Goal: Transaction & Acquisition: Purchase product/service

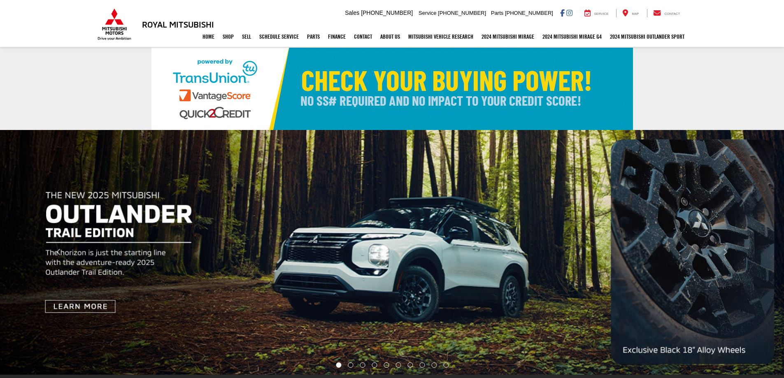
select select "Mitsubishi"
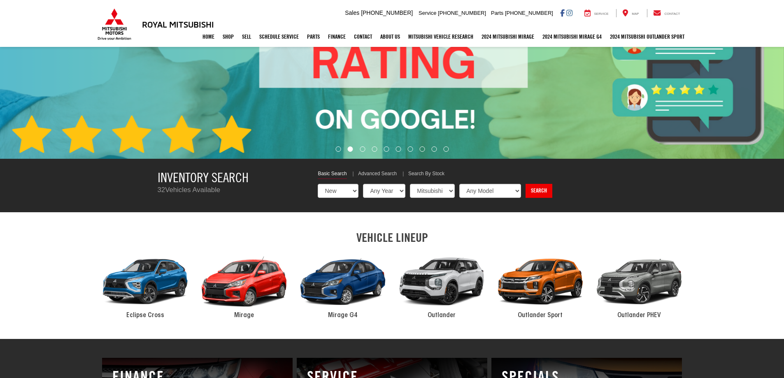
scroll to position [222, 0]
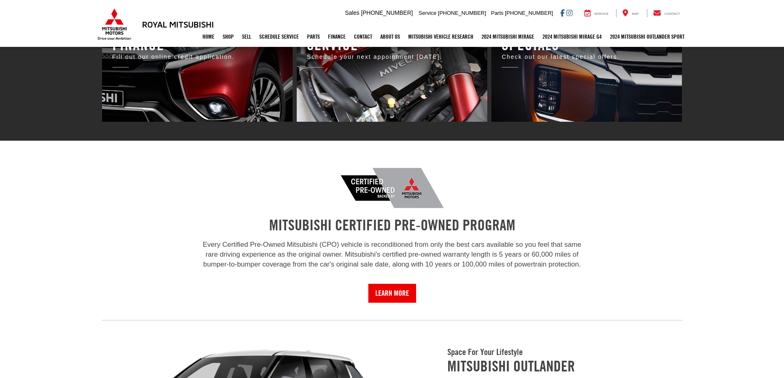
drag, startPoint x: 785, startPoint y: 49, endPoint x: 757, endPoint y: 83, distance: 44.5
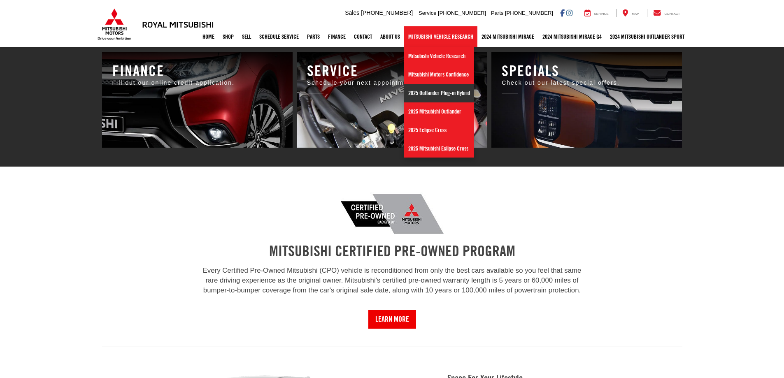
click at [430, 94] on link "2025 Outlander Plug-in Hybrid" at bounding box center [439, 93] width 70 height 19
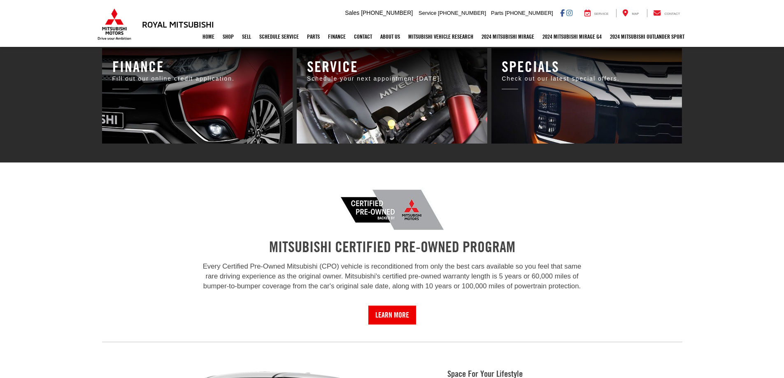
scroll to position [520, 0]
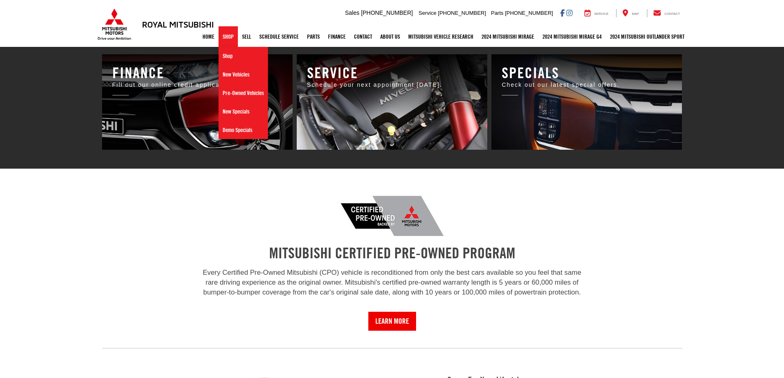
click at [221, 38] on link "Shop" at bounding box center [227, 36] width 19 height 21
click at [232, 76] on link "New Vehicles" at bounding box center [242, 74] width 49 height 19
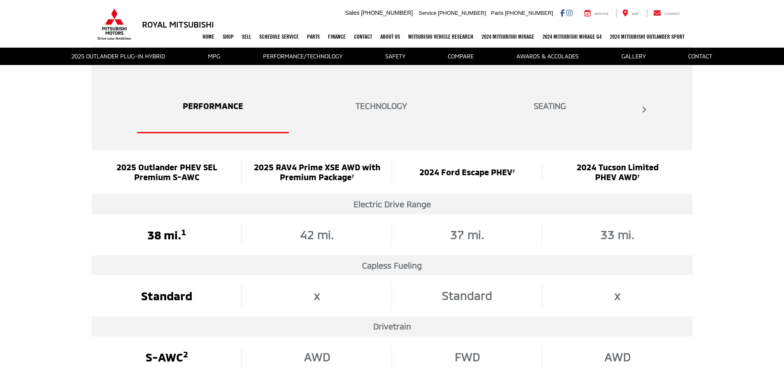
scroll to position [1448, 0]
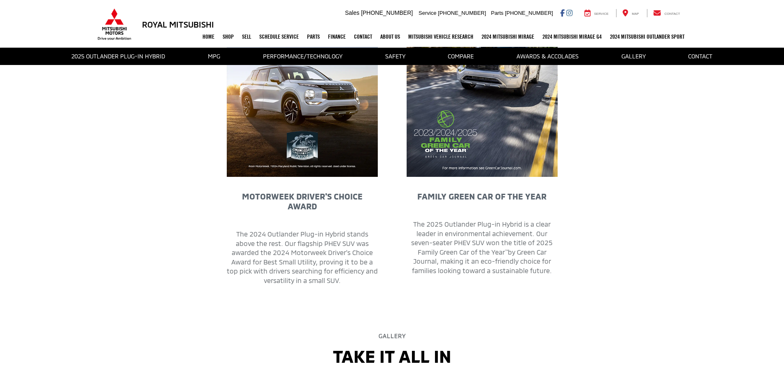
drag, startPoint x: 0, startPoint y: 0, endPoint x: 580, endPoint y: 145, distance: 597.5
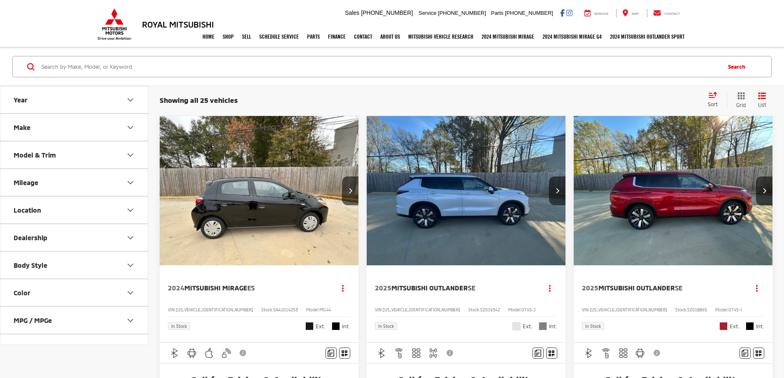
click at [128, 236] on icon "Dealership" at bounding box center [130, 238] width 10 height 10
click at [16, 259] on label "Royal Mitsubishi (25)" at bounding box center [43, 258] width 67 height 14
click at [11, 253] on input "Royal Mitsubishi (25)" at bounding box center [10, 253] width 0 height 0
checkbox input "true"
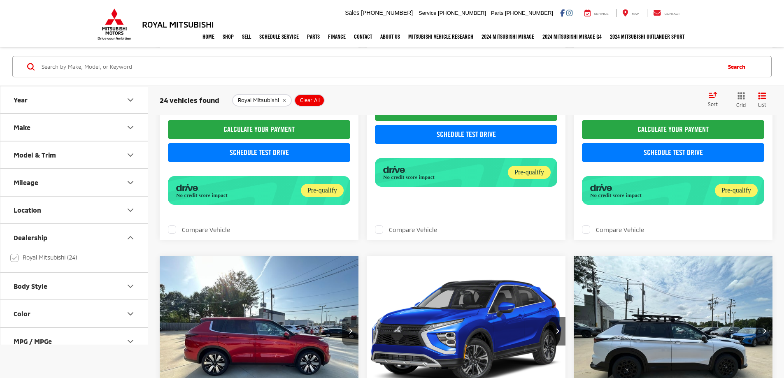
scroll to position [1240, 0]
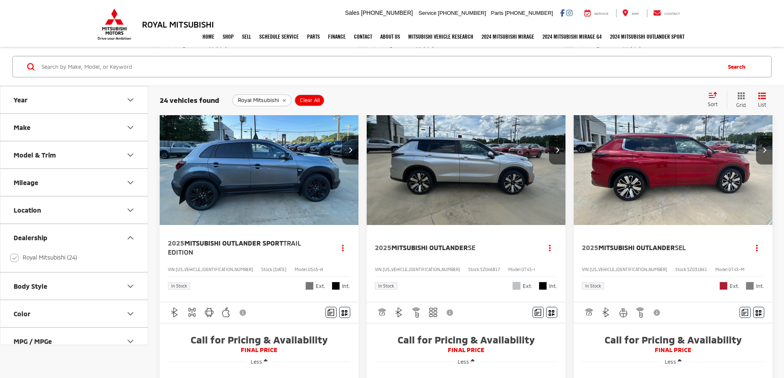
scroll to position [419, 0]
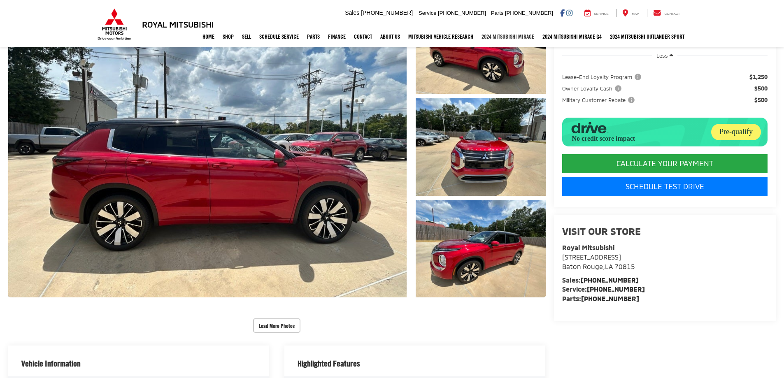
drag, startPoint x: 790, startPoint y: 38, endPoint x: 535, endPoint y: 38, distance: 254.3
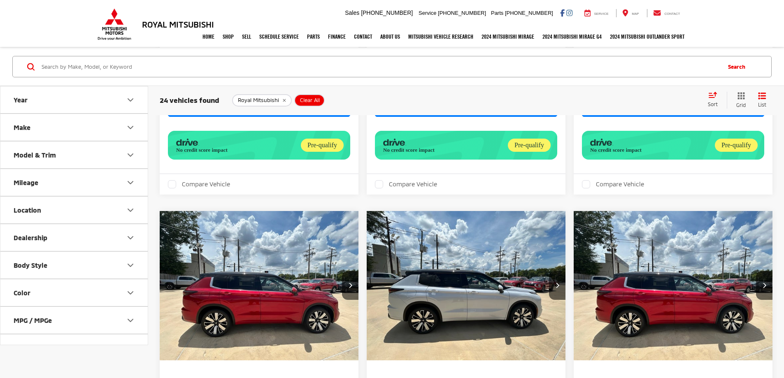
scroll to position [826, 0]
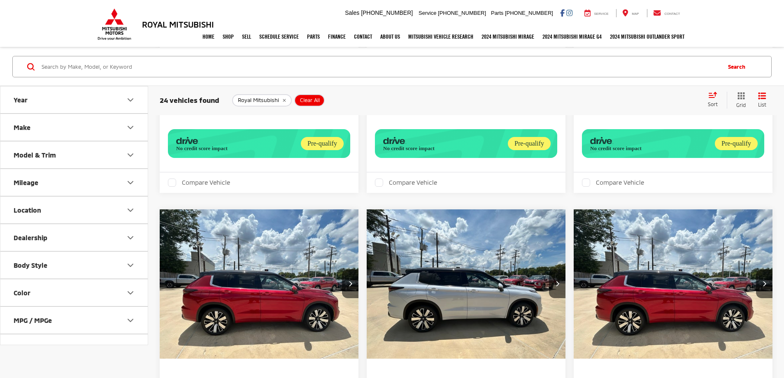
click at [573, 245] on img "2025 Mitsubishi Outlander SEL 0" at bounding box center [673, 284] width 200 height 150
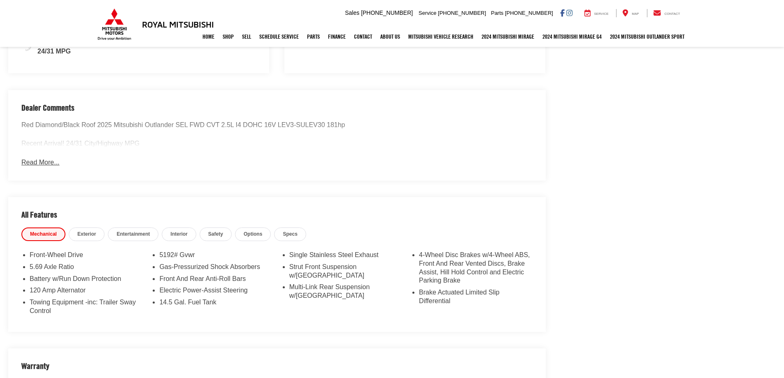
scroll to position [582, 0]
click at [33, 163] on button "Read More..." at bounding box center [40, 164] width 38 height 9
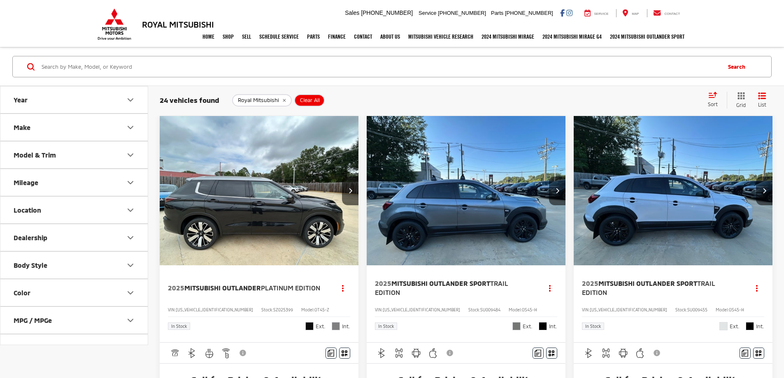
click at [33, 132] on button "Make" at bounding box center [74, 127] width 148 height 27
click at [37, 162] on img at bounding box center [37, 156] width 23 height 19
click at [0, 0] on input "Mitsubishi (24)" at bounding box center [0, 0] width 0 height 0
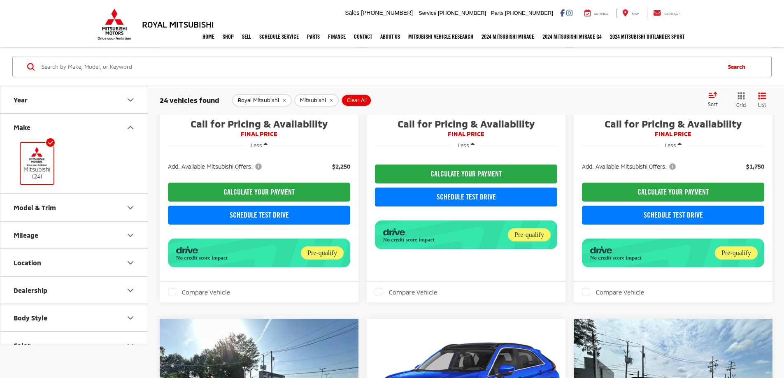
scroll to position [1174, 0]
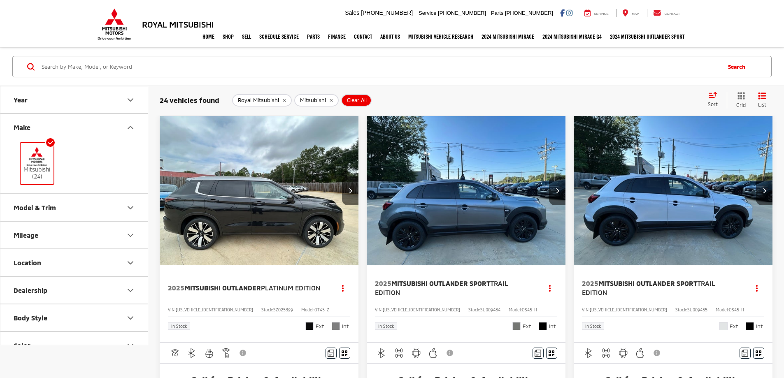
click at [37, 204] on div "Model & Trim" at bounding box center [35, 208] width 42 height 8
click at [23, 267] on label "Outlander (15)" at bounding box center [74, 267] width 111 height 14
click at [19, 262] on input "Outlander (15)" at bounding box center [19, 262] width 0 height 0
checkbox input "true"
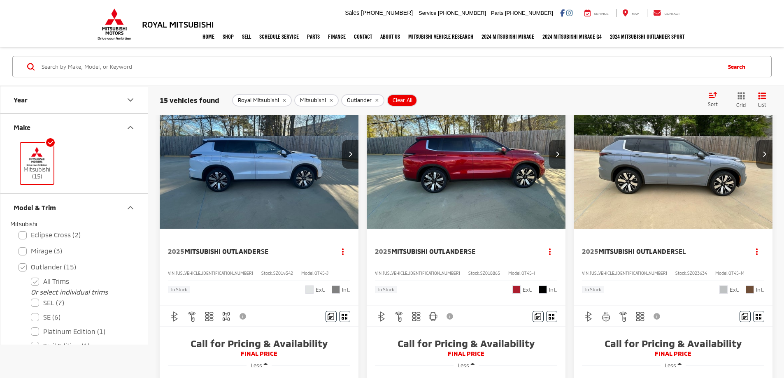
scroll to position [16, 0]
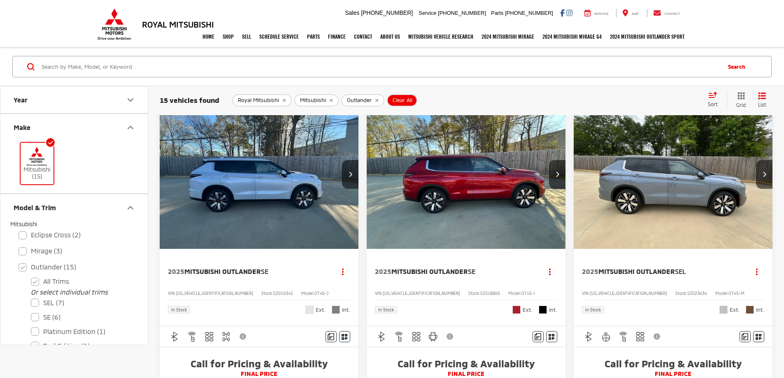
click at [38, 332] on label "Platinum Edition (1)" at bounding box center [80, 332] width 99 height 14
click at [31, 327] on Edition "Platinum Edition (1)" at bounding box center [31, 326] width 0 height 0
checkbox Edition "true"
checkbox input "false"
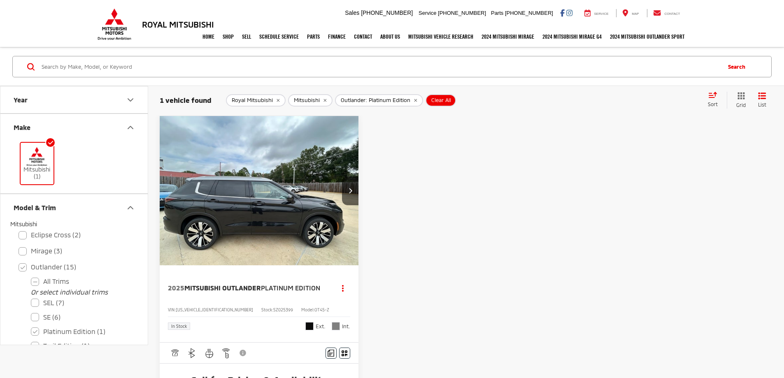
click at [214, 181] on img "2025 Mitsubishi Outlander Platinum Edition 0" at bounding box center [259, 191] width 200 height 150
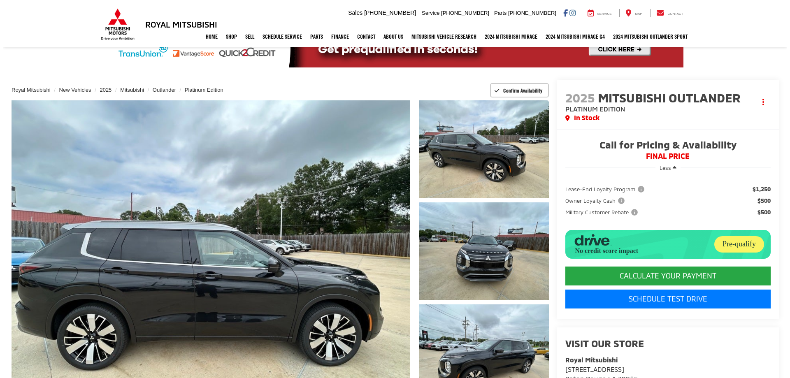
scroll to position [18, 0]
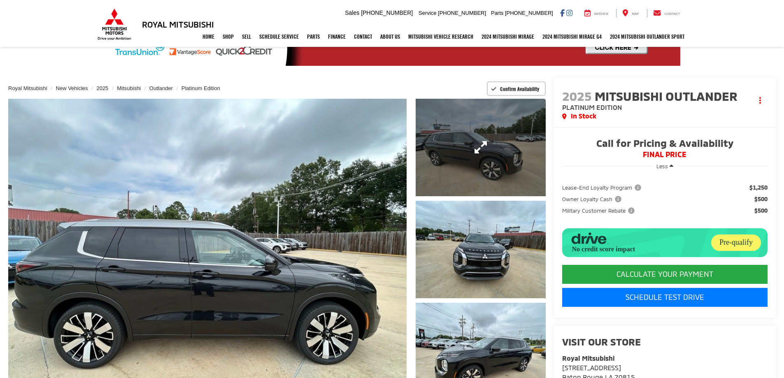
click at [497, 139] on link "Expand Photo 1" at bounding box center [481, 148] width 130 height 98
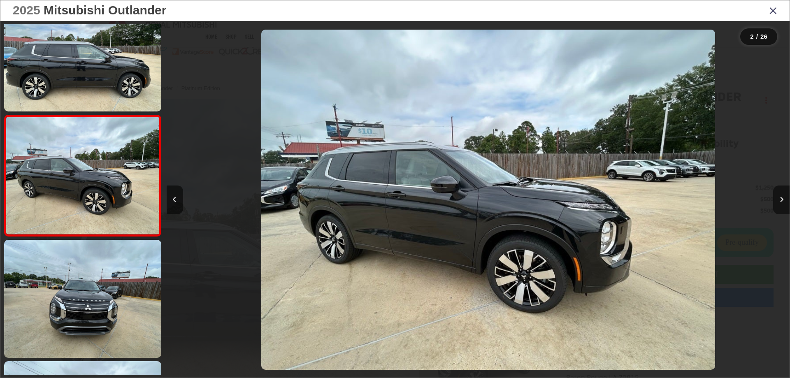
scroll to position [0, 623]
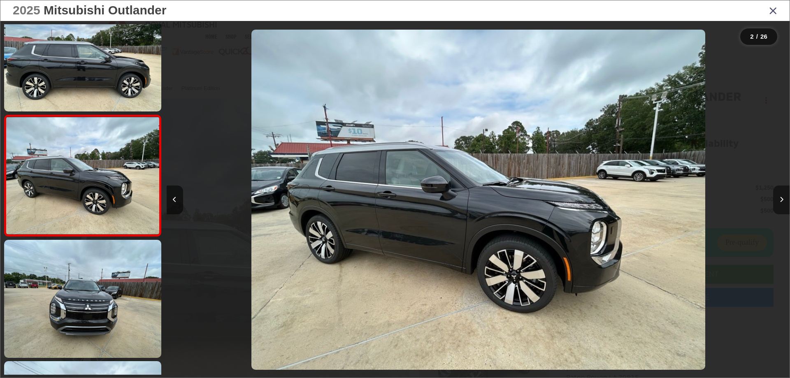
click at [781, 202] on icon "Next image" at bounding box center [782, 200] width 4 height 6
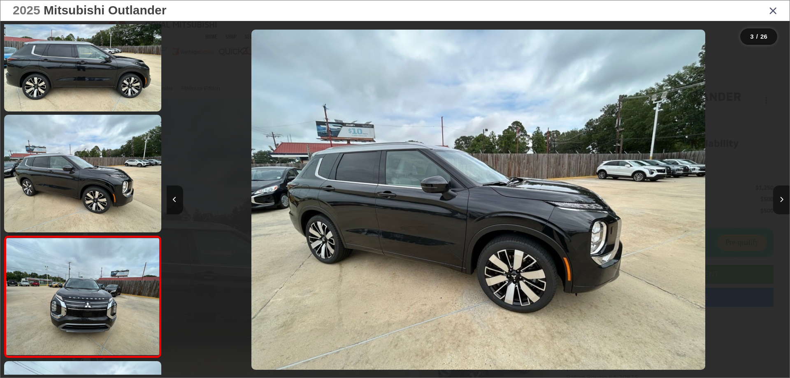
scroll to position [152, 0]
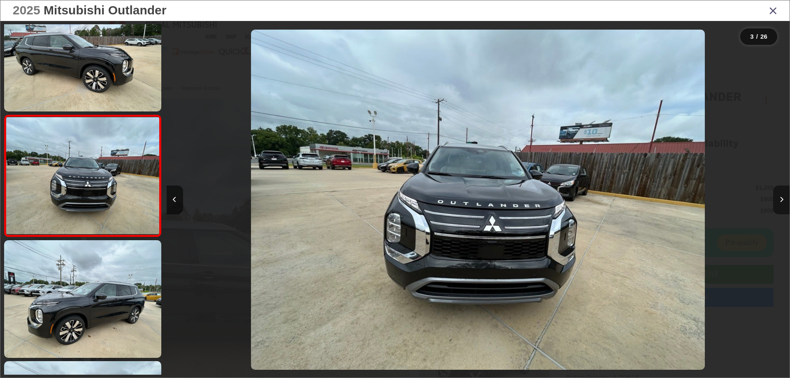
click at [781, 202] on icon "Next image" at bounding box center [782, 200] width 4 height 6
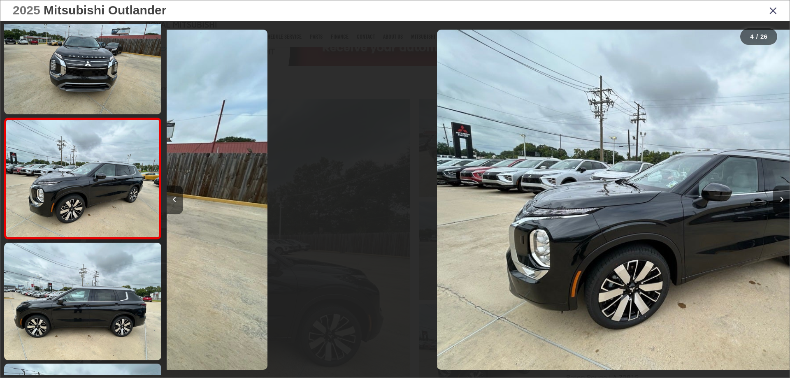
scroll to position [273, 0]
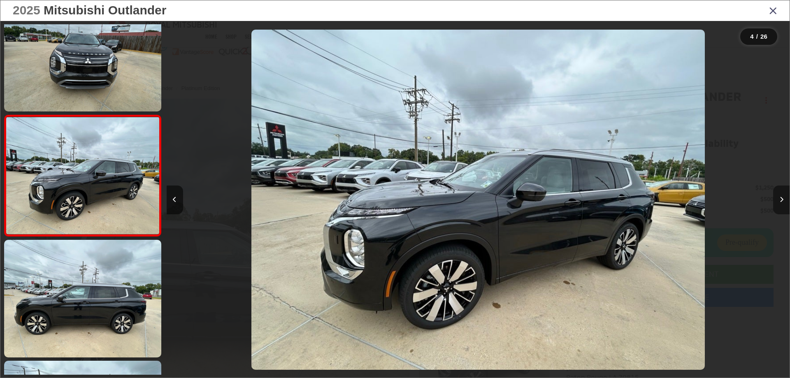
click at [781, 202] on icon "Next image" at bounding box center [782, 200] width 4 height 6
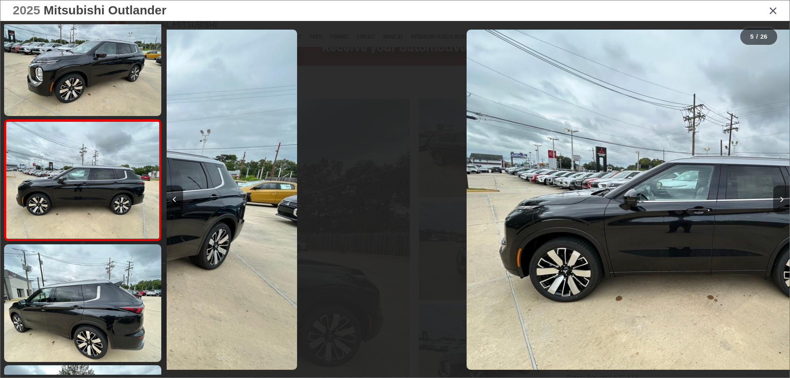
scroll to position [394, 0]
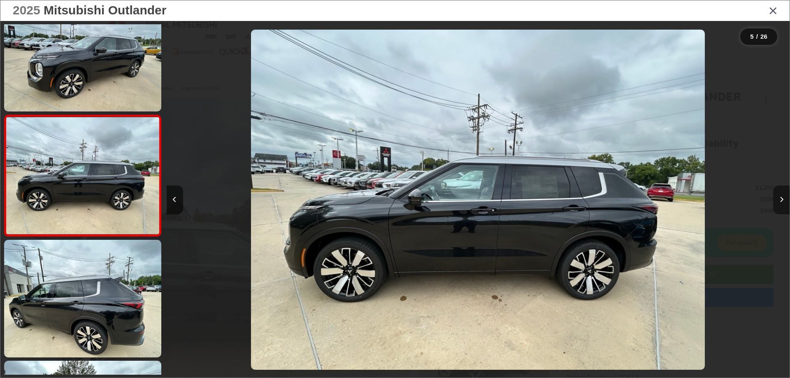
click at [782, 203] on button "Next image" at bounding box center [781, 200] width 16 height 29
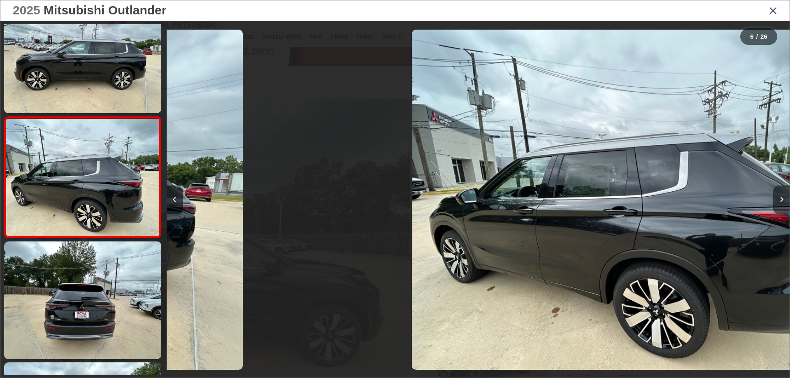
scroll to position [515, 0]
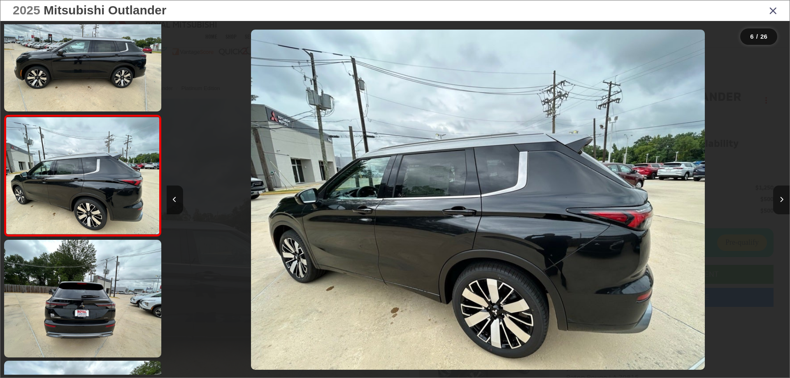
click at [782, 203] on button "Next image" at bounding box center [781, 200] width 16 height 29
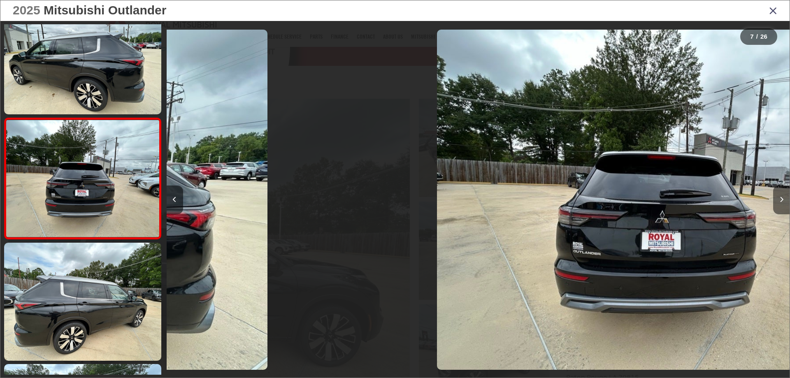
scroll to position [636, 0]
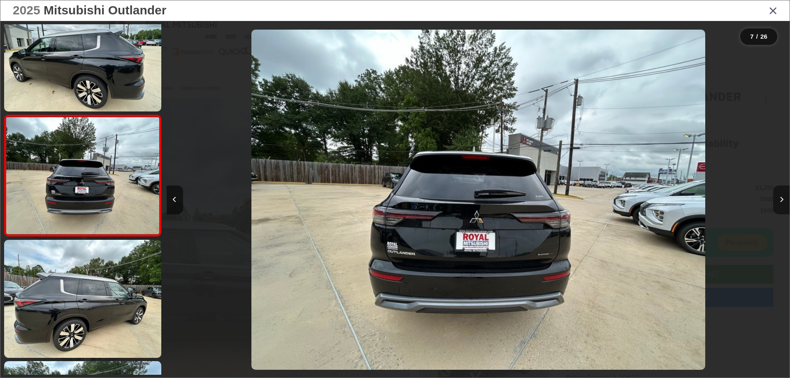
click at [782, 203] on button "Next image" at bounding box center [781, 200] width 16 height 29
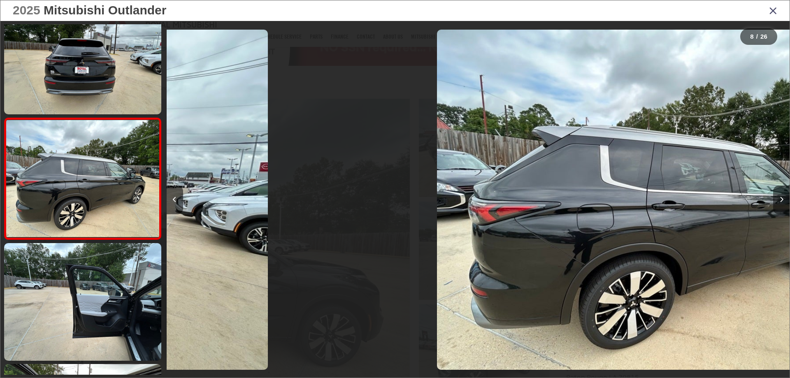
scroll to position [757, 0]
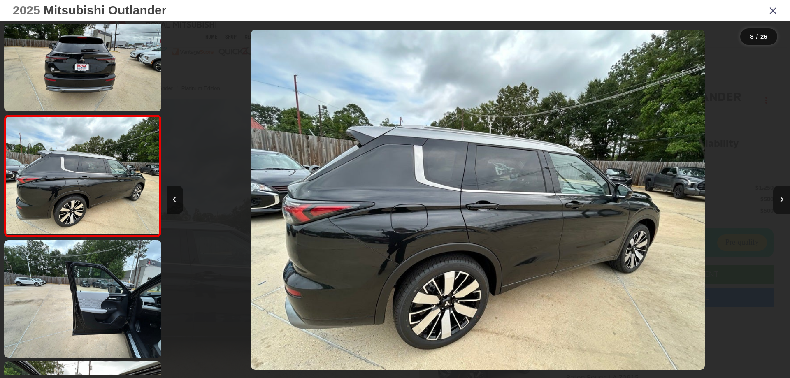
click at [782, 203] on button "Next image" at bounding box center [781, 200] width 16 height 29
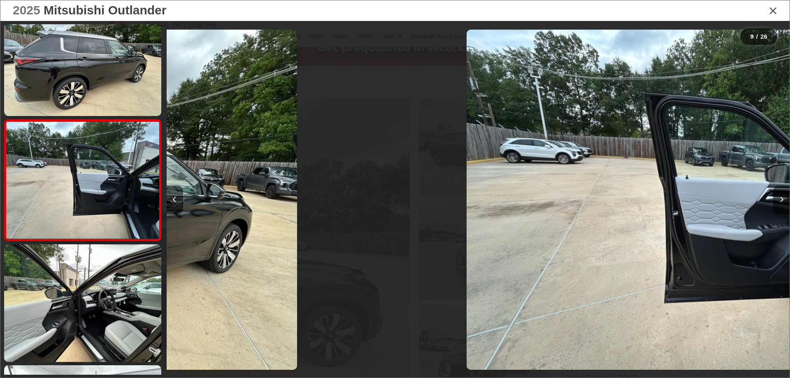
scroll to position [878, 0]
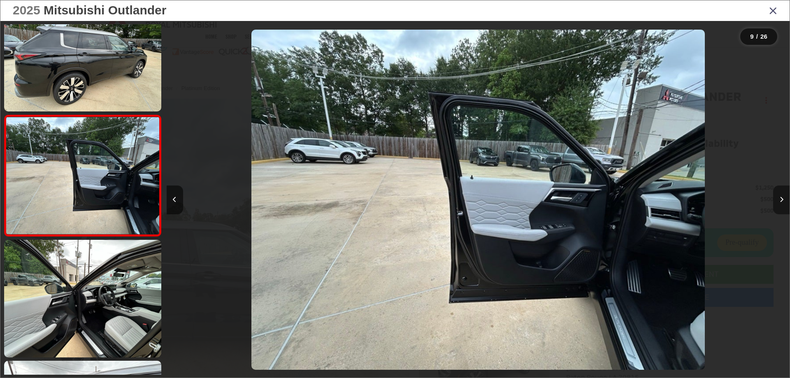
click at [782, 203] on button "Next image" at bounding box center [781, 200] width 16 height 29
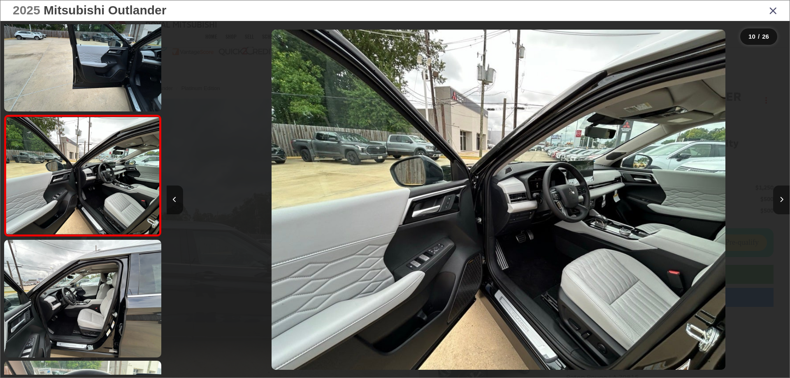
scroll to position [0, 5608]
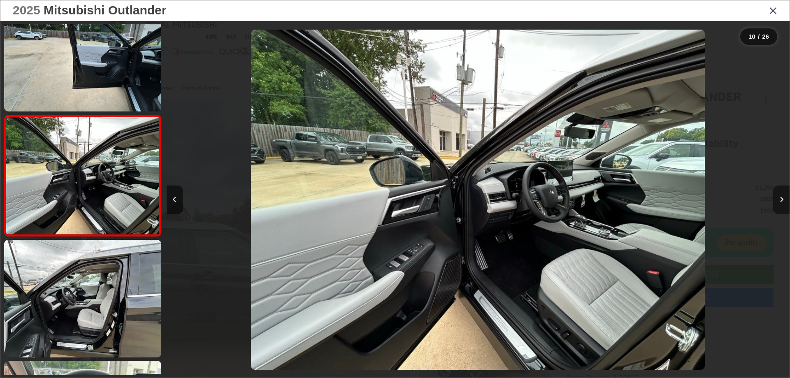
click at [782, 203] on button "Next image" at bounding box center [781, 200] width 16 height 29
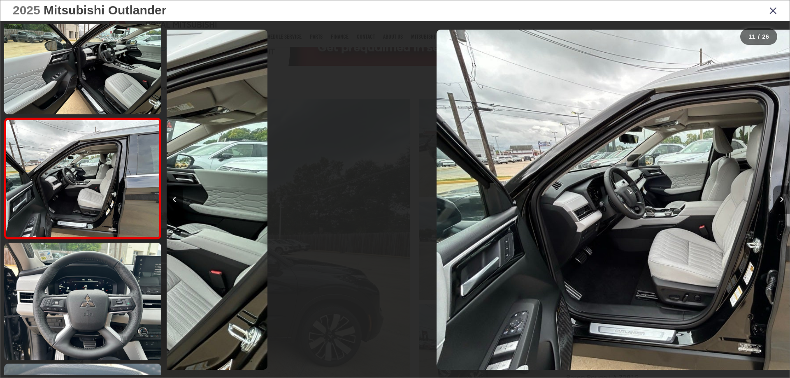
scroll to position [0, 0]
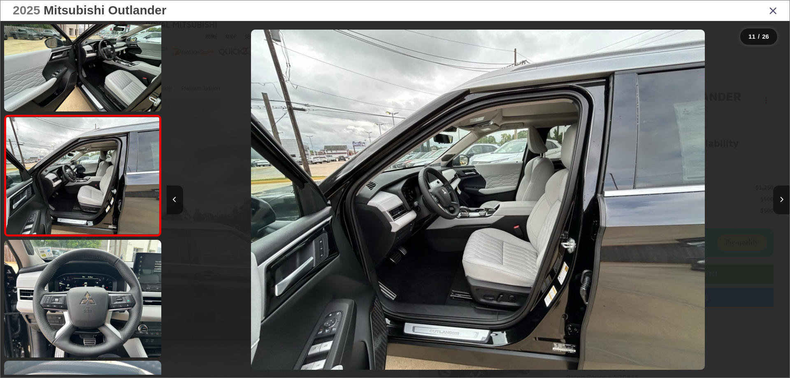
click at [782, 203] on button "Next image" at bounding box center [781, 200] width 16 height 29
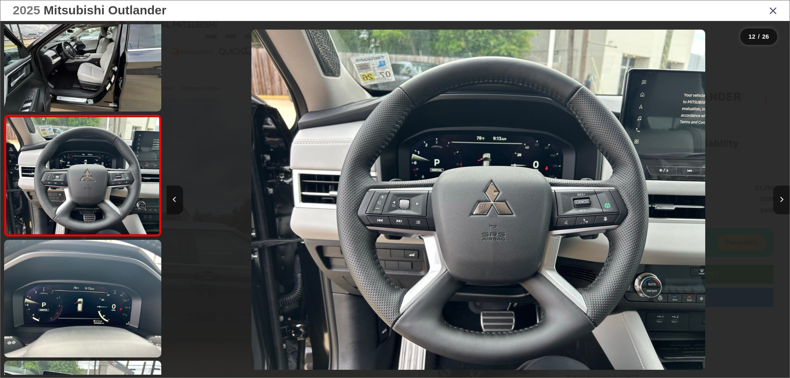
click at [782, 203] on button "Next image" at bounding box center [781, 200] width 16 height 29
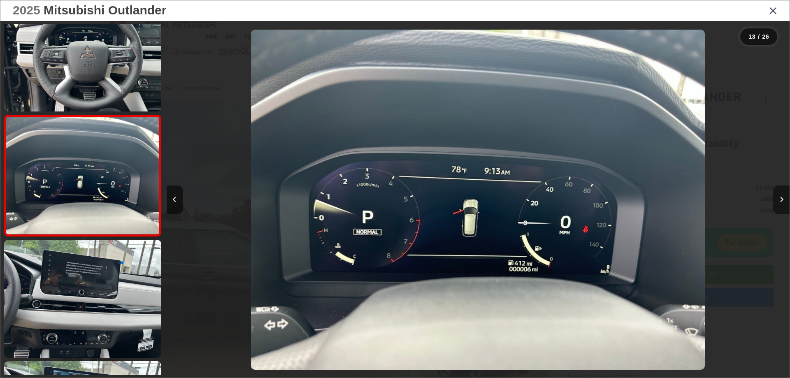
click at [782, 203] on button "Next image" at bounding box center [781, 200] width 16 height 29
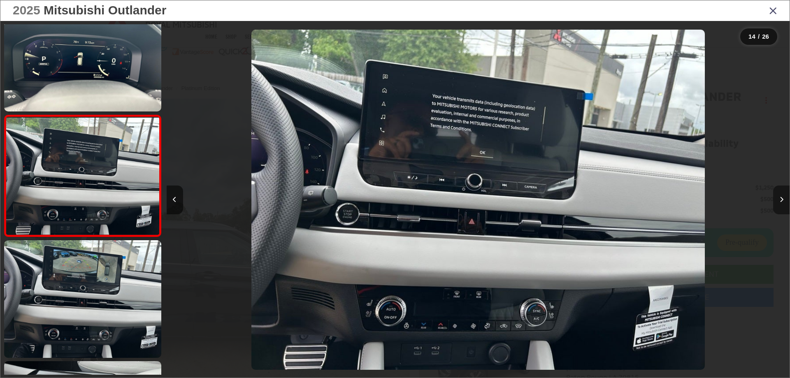
click at [782, 203] on button "Next image" at bounding box center [781, 200] width 16 height 29
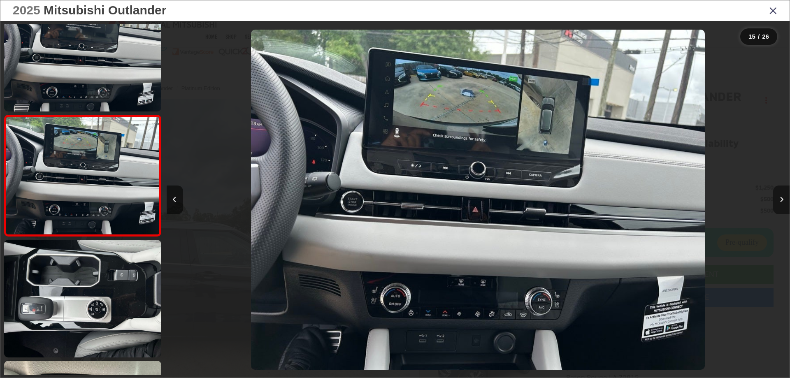
click at [782, 203] on button "Next image" at bounding box center [781, 200] width 16 height 29
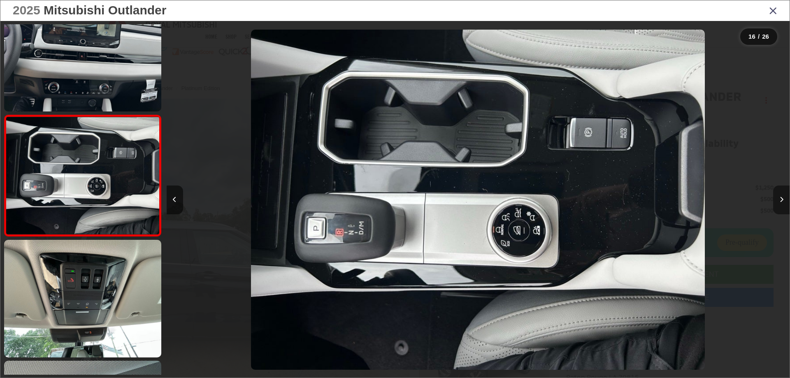
click at [782, 203] on button "Next image" at bounding box center [781, 200] width 16 height 29
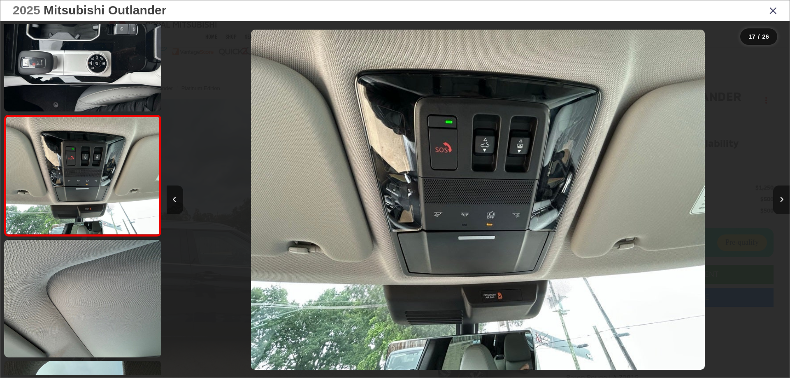
click at [782, 203] on button "Next image" at bounding box center [781, 200] width 16 height 29
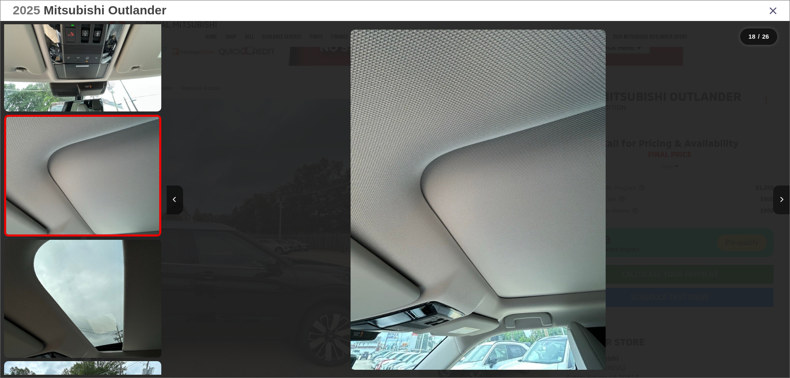
click at [781, 203] on button "Next image" at bounding box center [781, 200] width 16 height 29
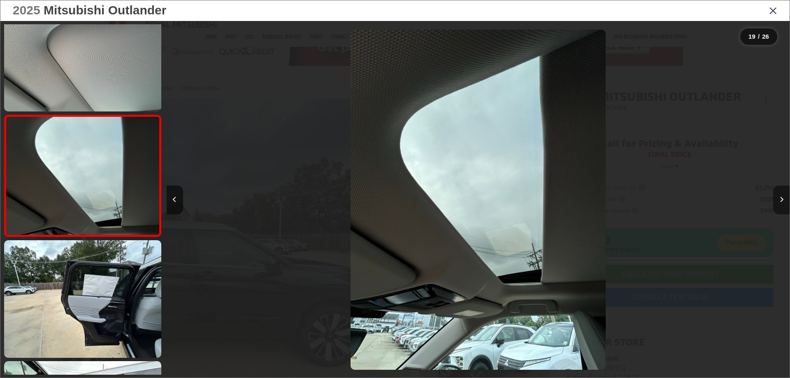
click at [781, 203] on button "Next image" at bounding box center [781, 200] width 16 height 29
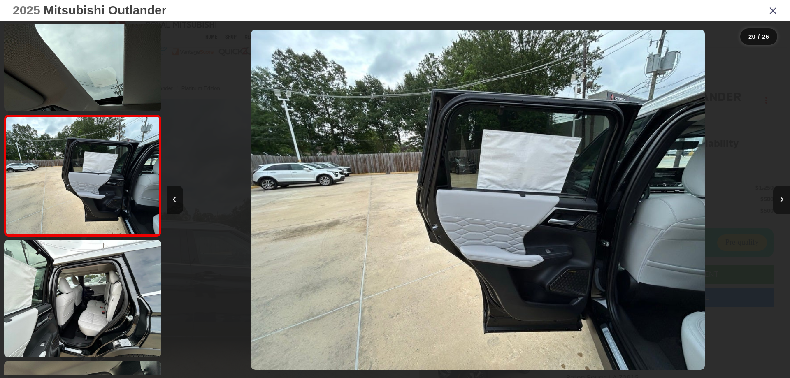
click at [781, 203] on button "Next image" at bounding box center [781, 200] width 16 height 29
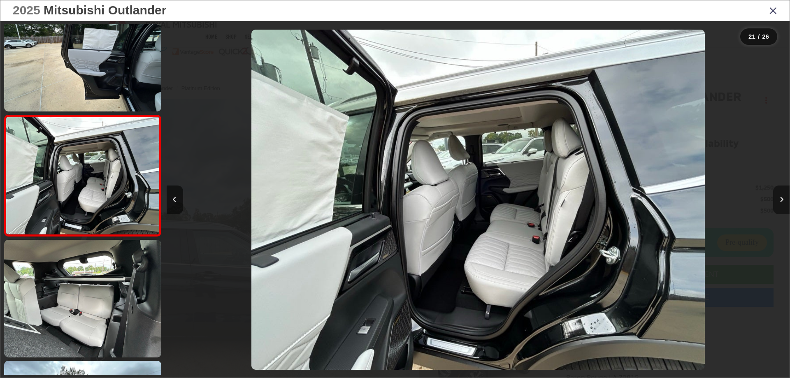
click at [781, 203] on button "Next image" at bounding box center [781, 200] width 16 height 29
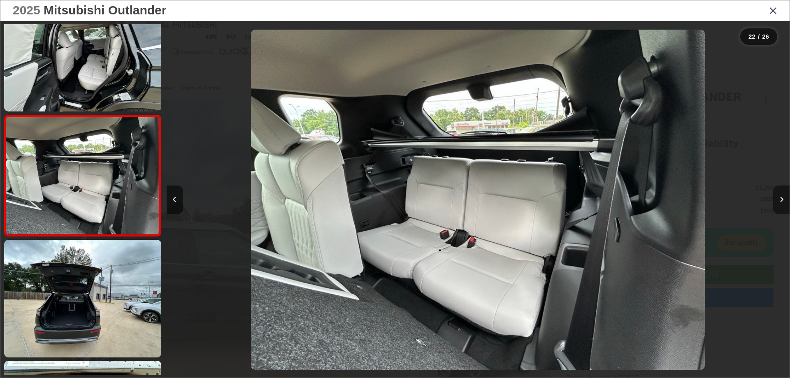
click at [781, 203] on button "Next image" at bounding box center [781, 200] width 16 height 29
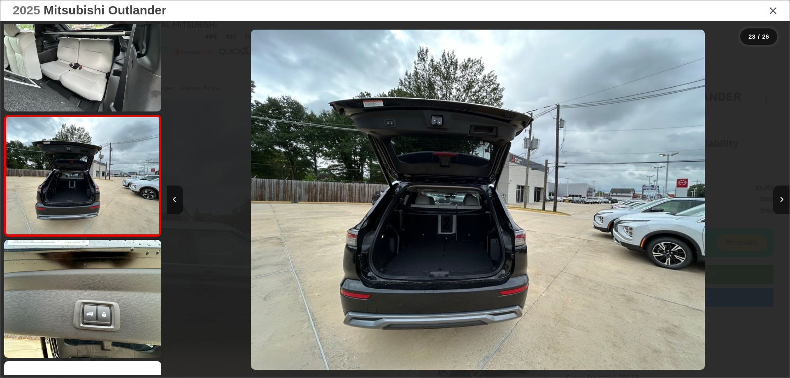
click at [774, 10] on icon "Close gallery" at bounding box center [773, 10] width 8 height 11
